Goal: Transaction & Acquisition: Register for event/course

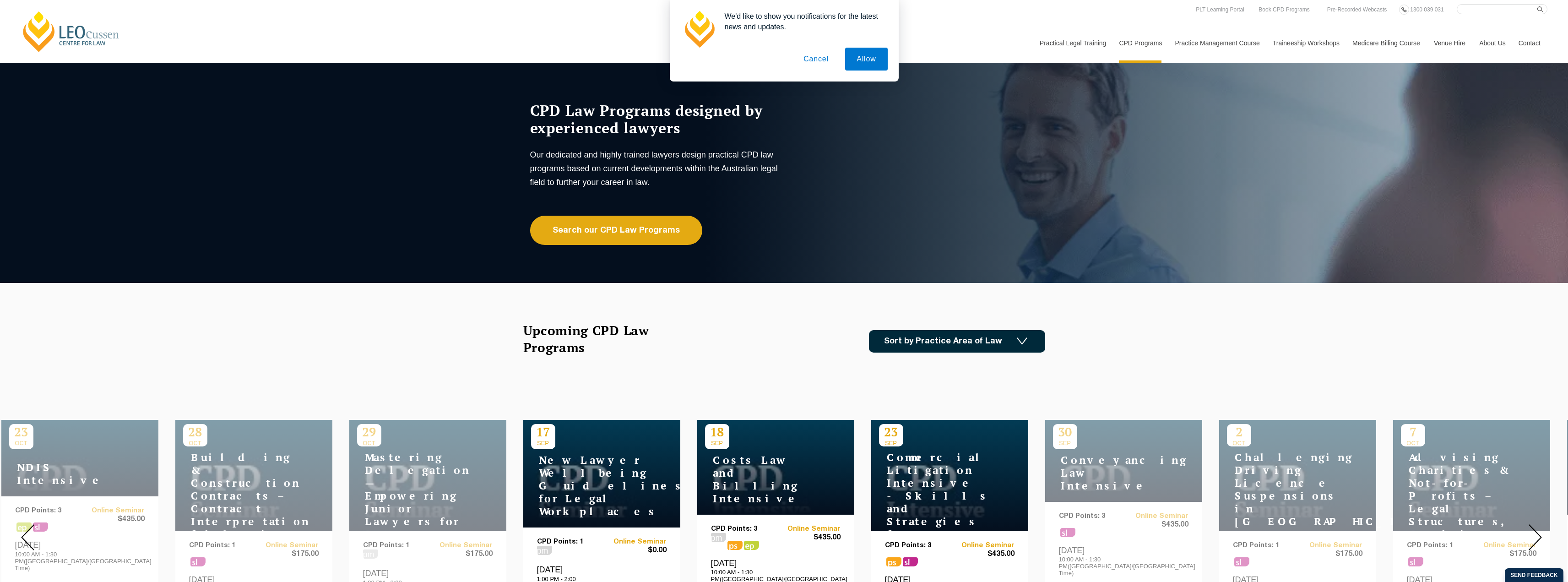
click at [819, 58] on button "Cancel" at bounding box center [816, 59] width 48 height 23
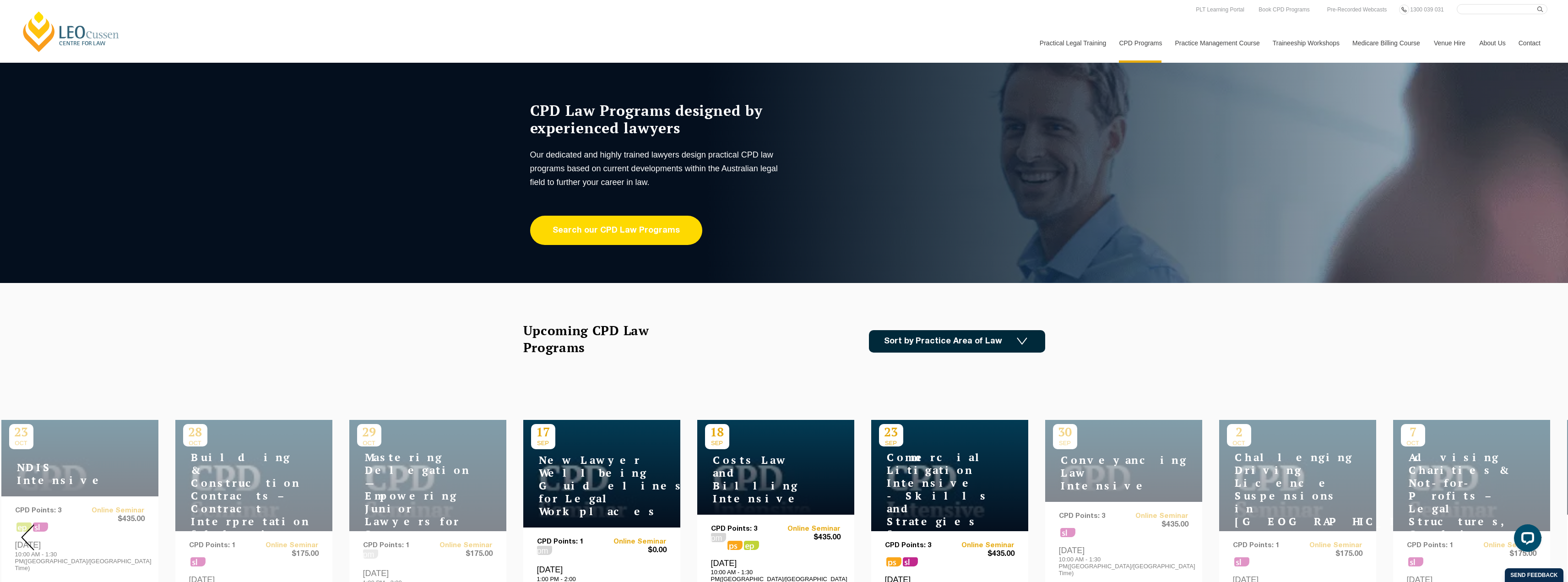
click at [647, 228] on link "Search our CPD Law Programs" at bounding box center [616, 230] width 172 height 29
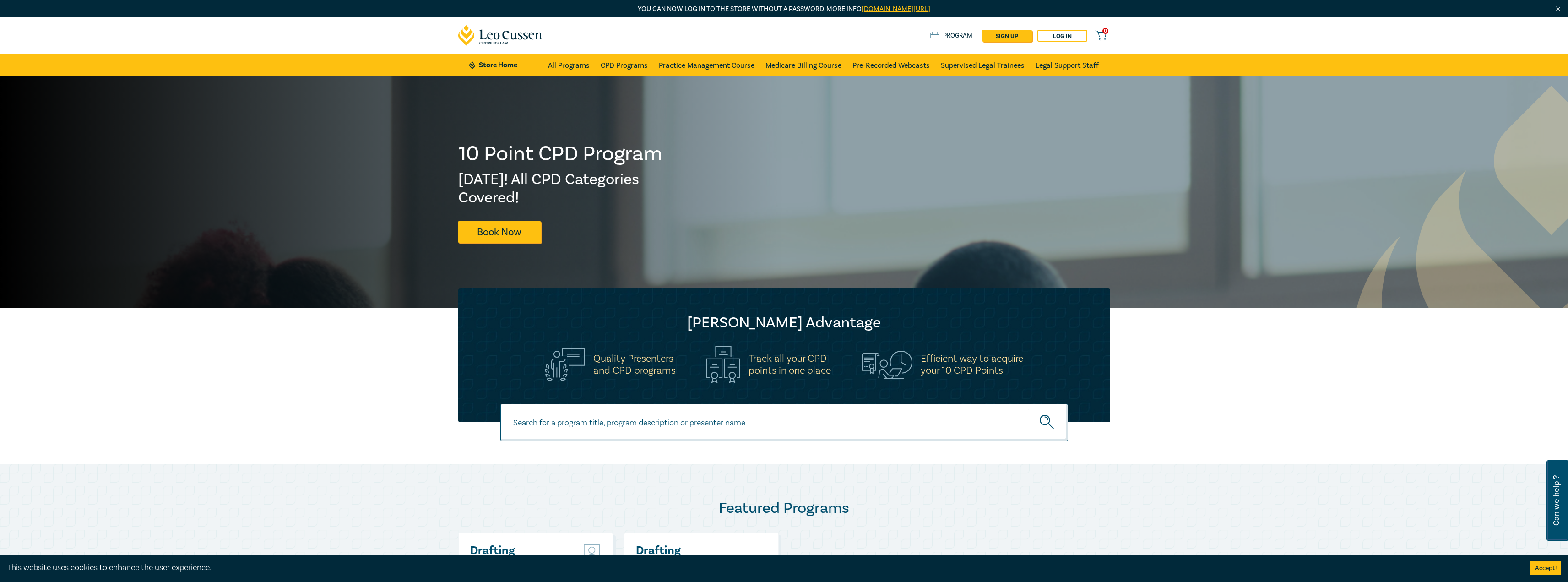
click at [626, 57] on link "CPD Programs" at bounding box center [624, 65] width 47 height 23
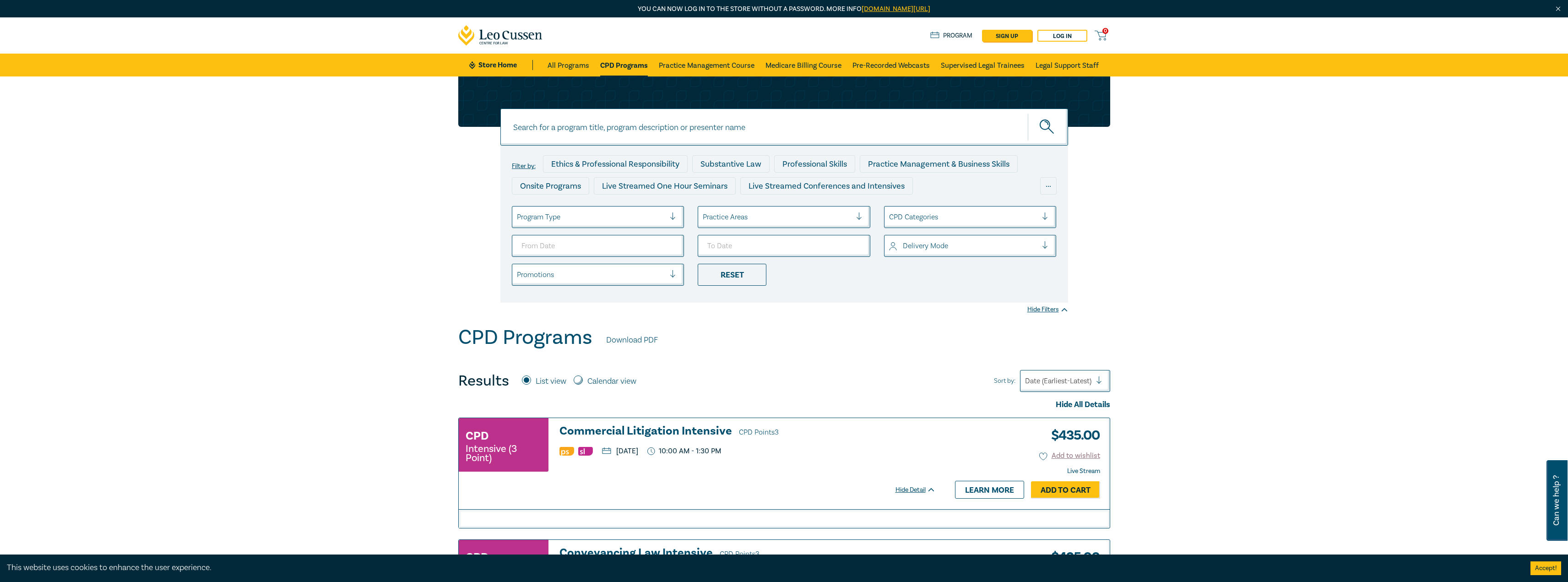
click at [637, 211] on div at bounding box center [591, 217] width 149 height 12
click at [616, 263] on div "Live Streamed Conferences and Intensives" at bounding box center [598, 262] width 173 height 19
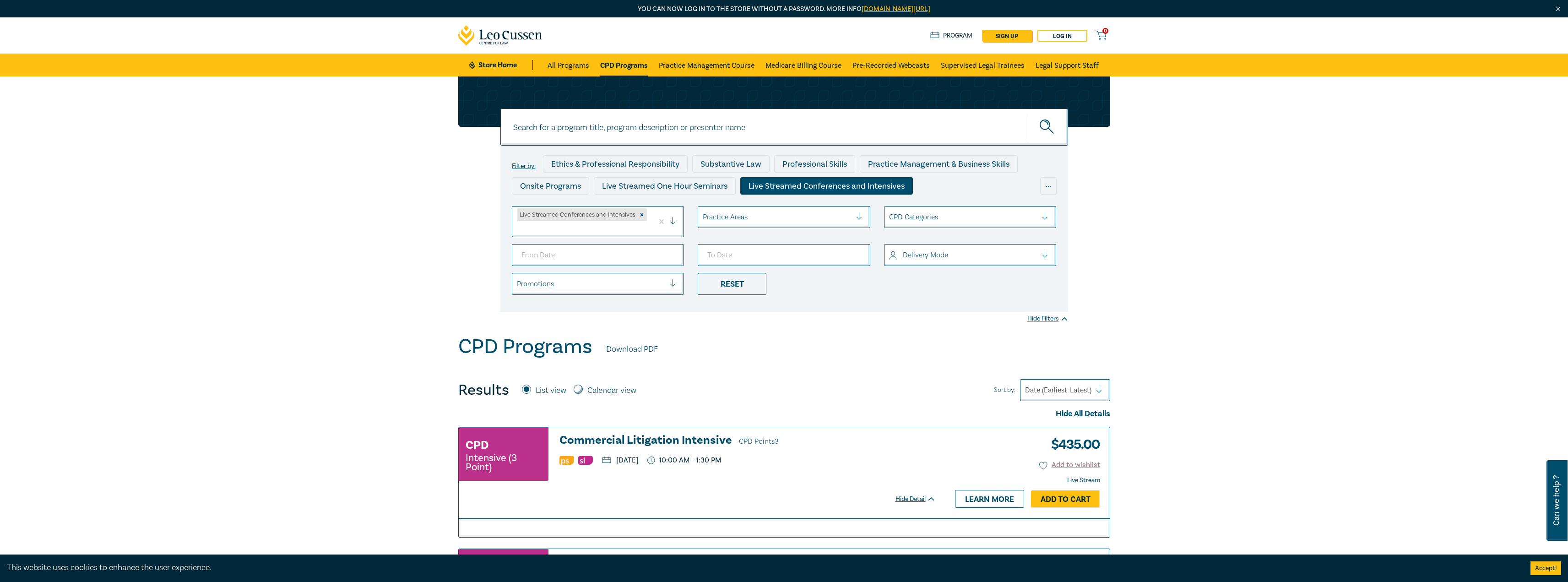
click at [782, 223] on div at bounding box center [777, 217] width 149 height 12
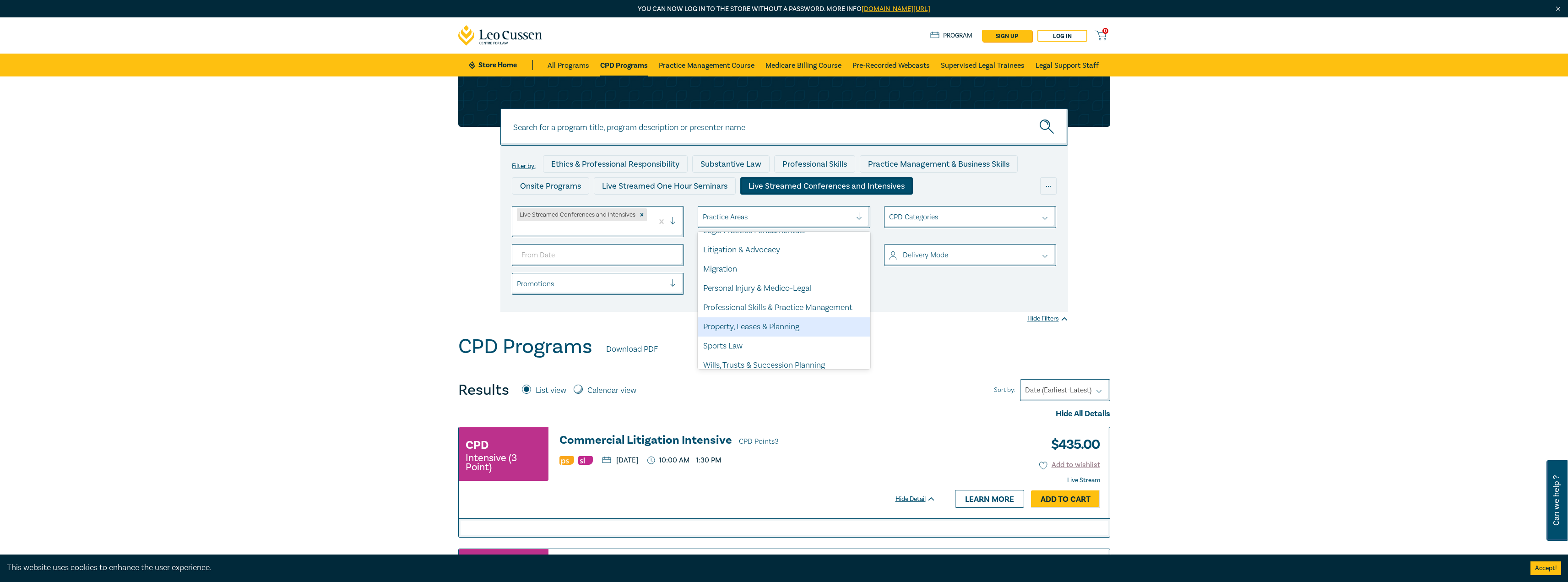
scroll to position [269, 0]
drag, startPoint x: 768, startPoint y: 317, endPoint x: 769, endPoint y: 321, distance: 4.1
click at [768, 317] on div "Property, Leases & Planning" at bounding box center [784, 320] width 173 height 19
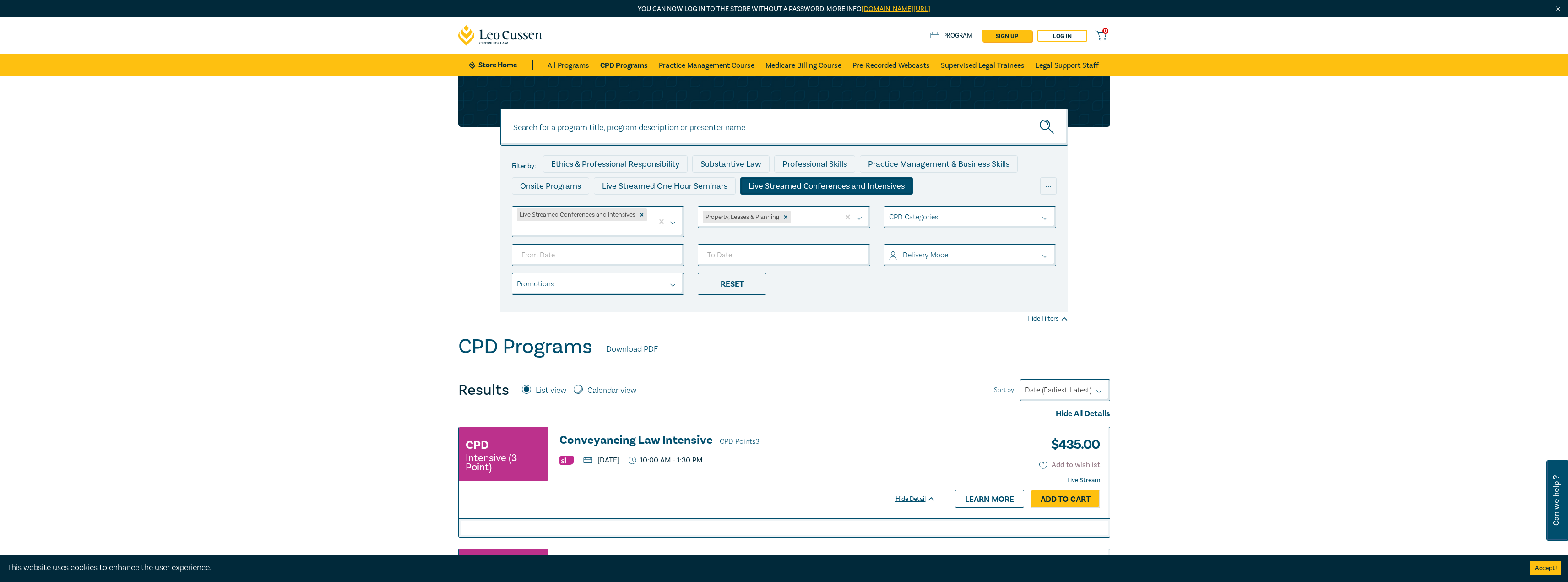
click at [848, 360] on div "CPD Programs Download PDF" at bounding box center [784, 349] width 652 height 29
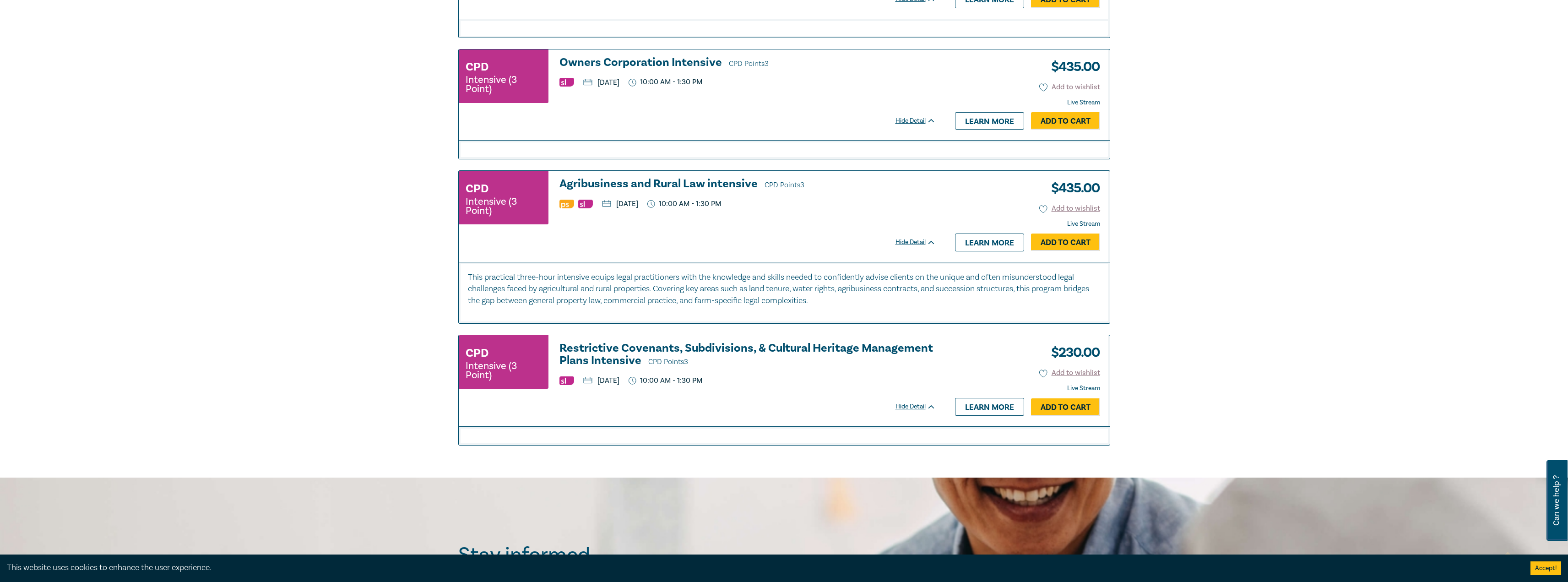
scroll to position [779, 0]
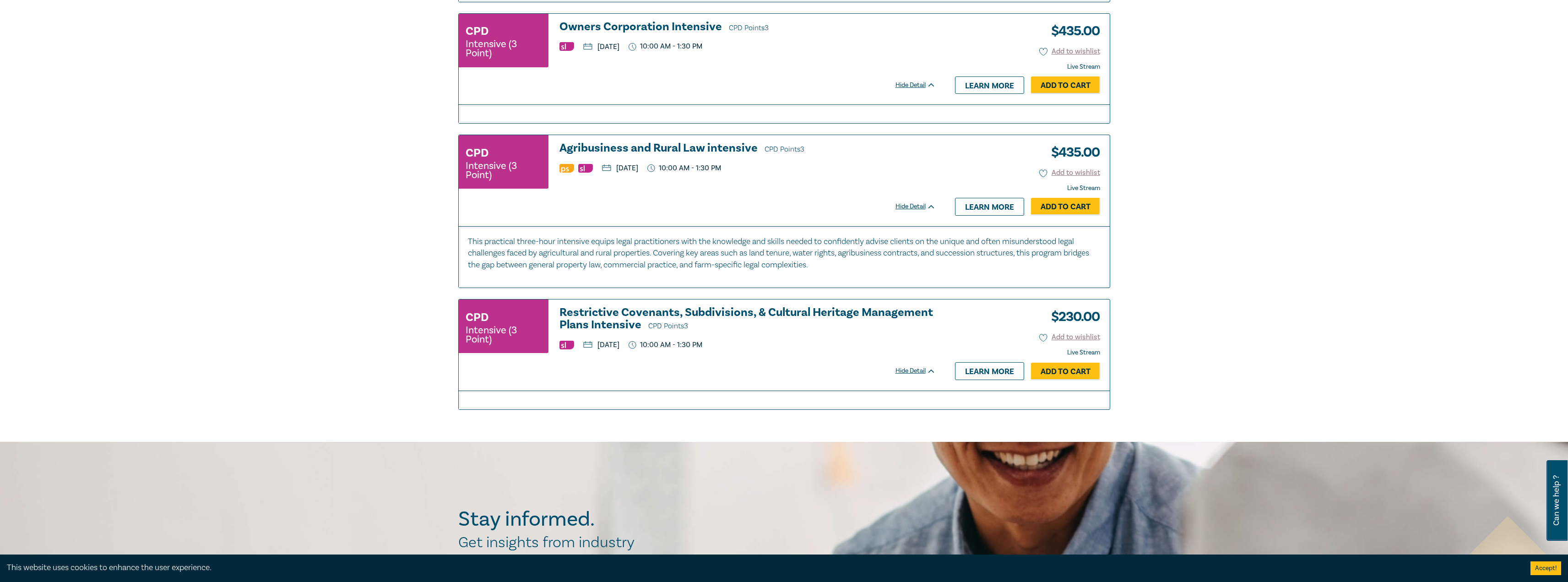
click at [732, 315] on h3 "Restrictive Covenants, Subdivisions, & Cultural Heritage Management Plans Inten…" at bounding box center [747, 319] width 376 height 26
